Goal: Information Seeking & Learning: Learn about a topic

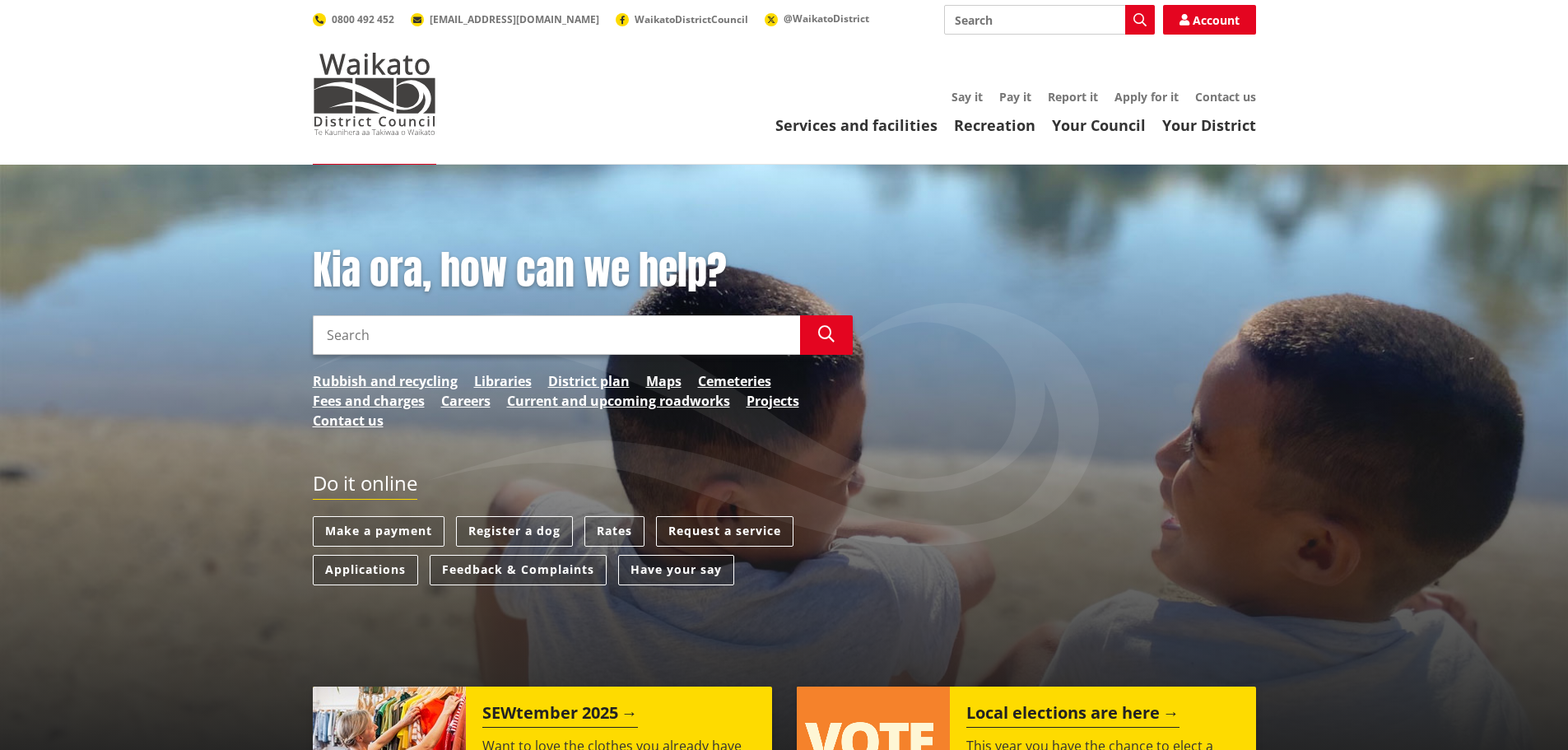
click at [998, 23] on input "Search" at bounding box center [1050, 20] width 211 height 30
type input "rates"
click at [1141, 16] on icon "button" at bounding box center [1140, 19] width 13 height 13
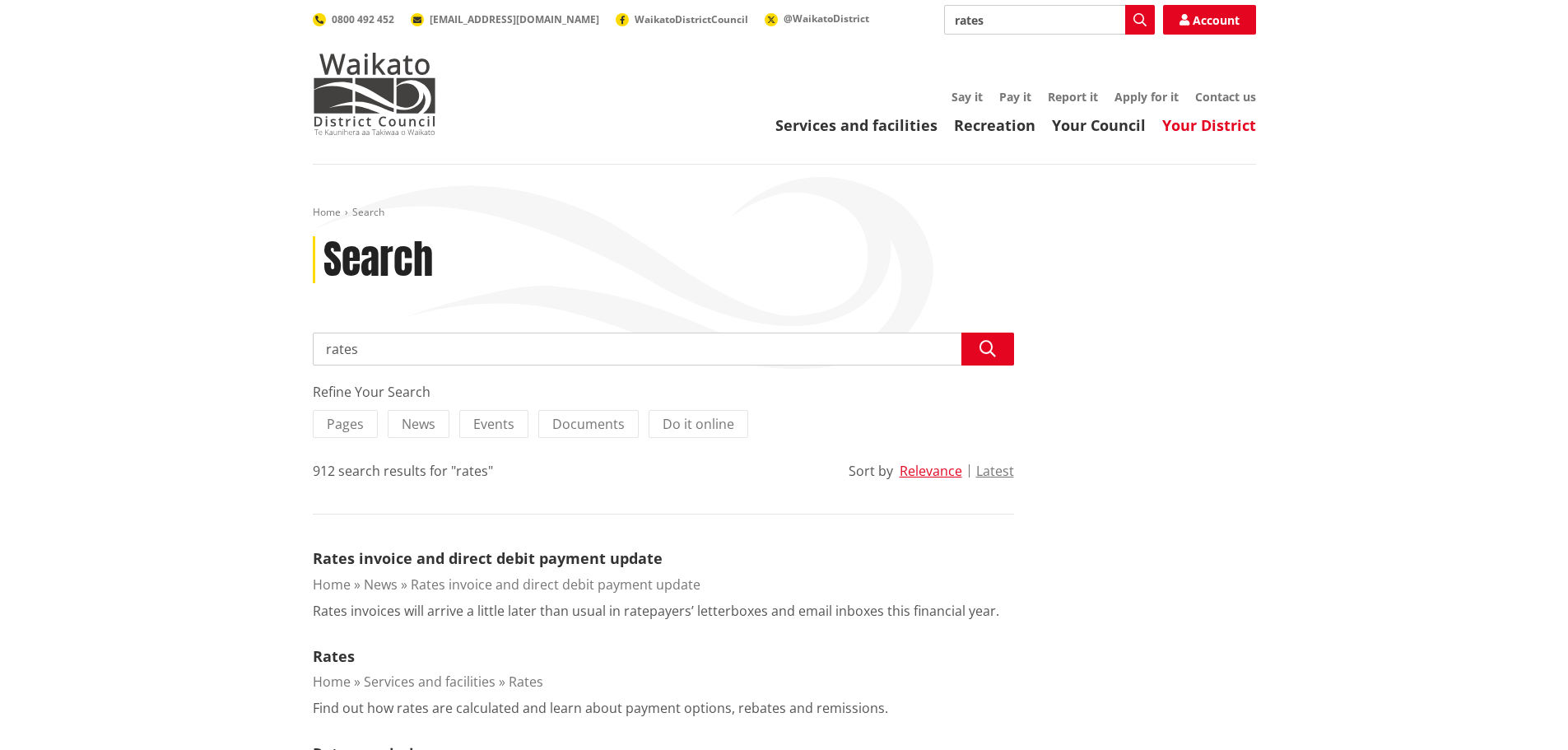
click at [1204, 125] on link "Your District" at bounding box center [1209, 125] width 94 height 20
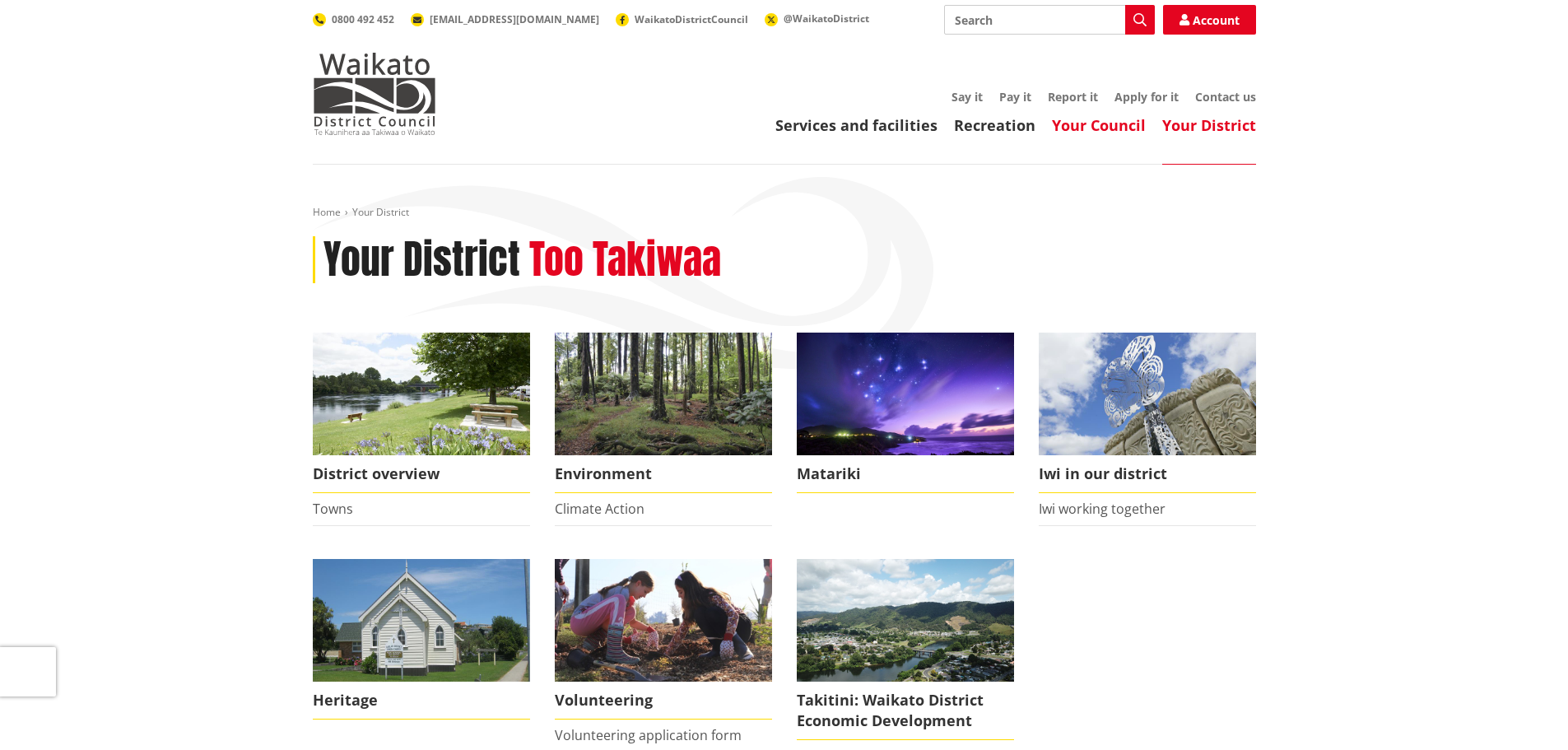
click at [1119, 122] on link "Your Council" at bounding box center [1099, 125] width 94 height 20
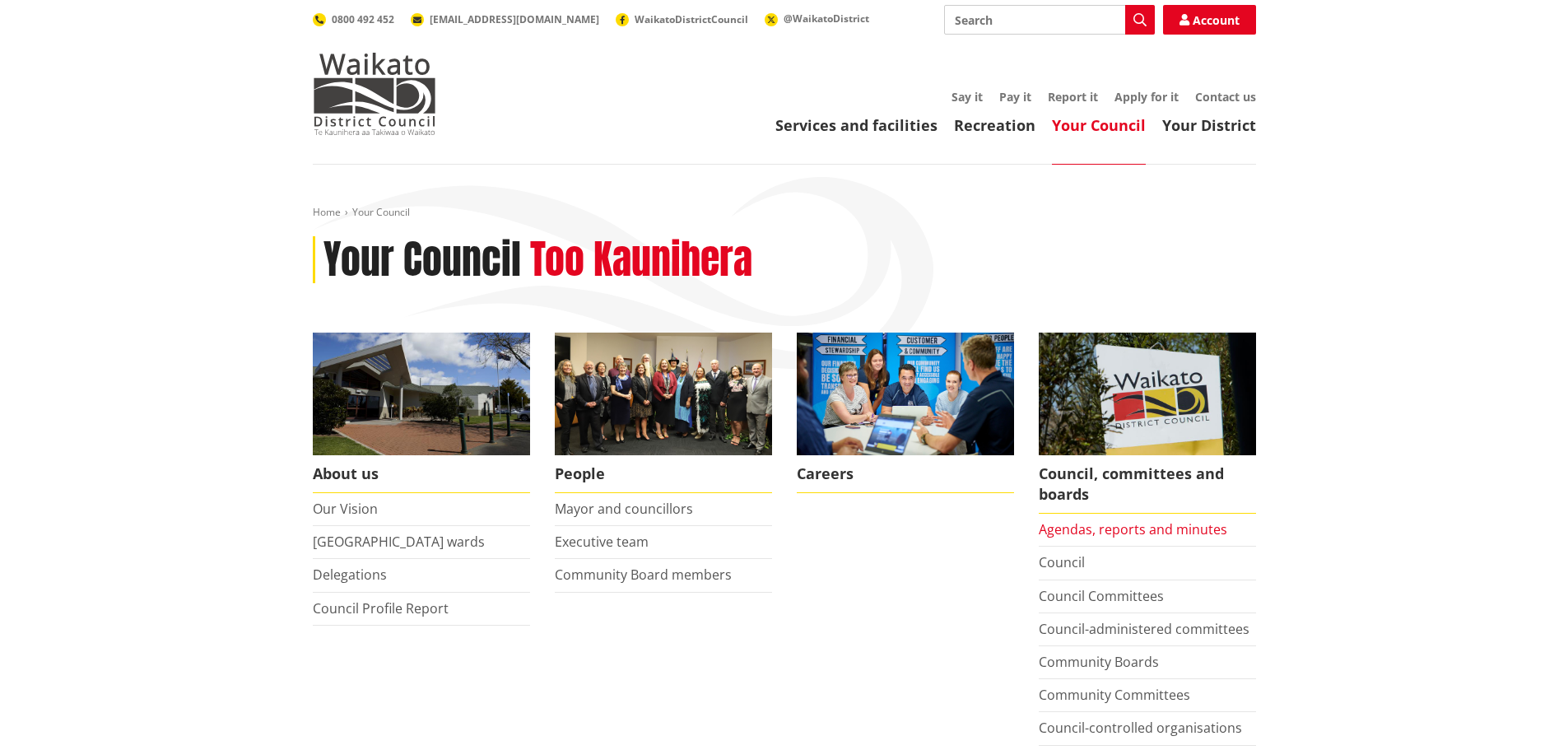
click at [1139, 525] on link "Agendas, reports and minutes" at bounding box center [1133, 529] width 188 height 18
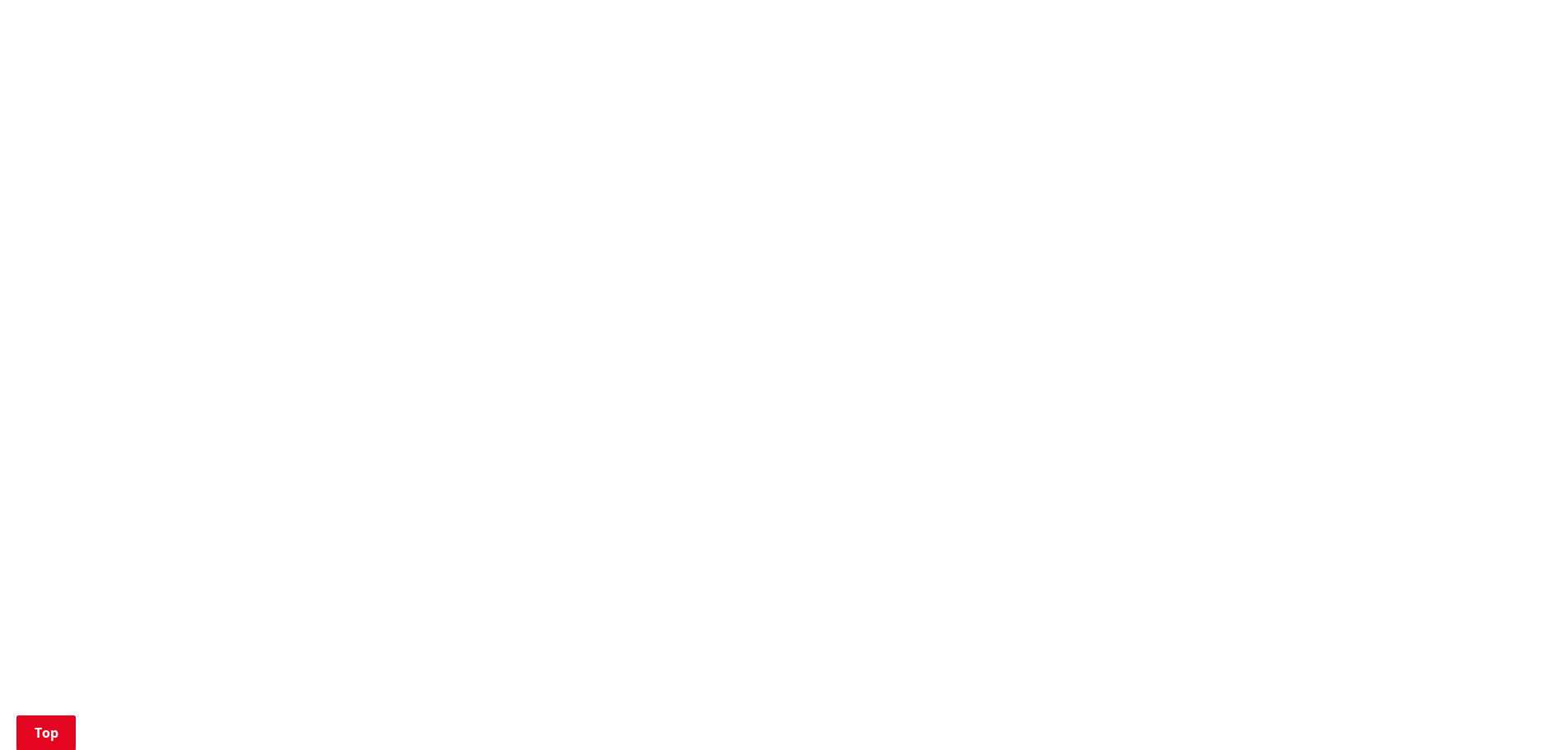
scroll to position [740, 0]
